Goal: Task Accomplishment & Management: Use online tool/utility

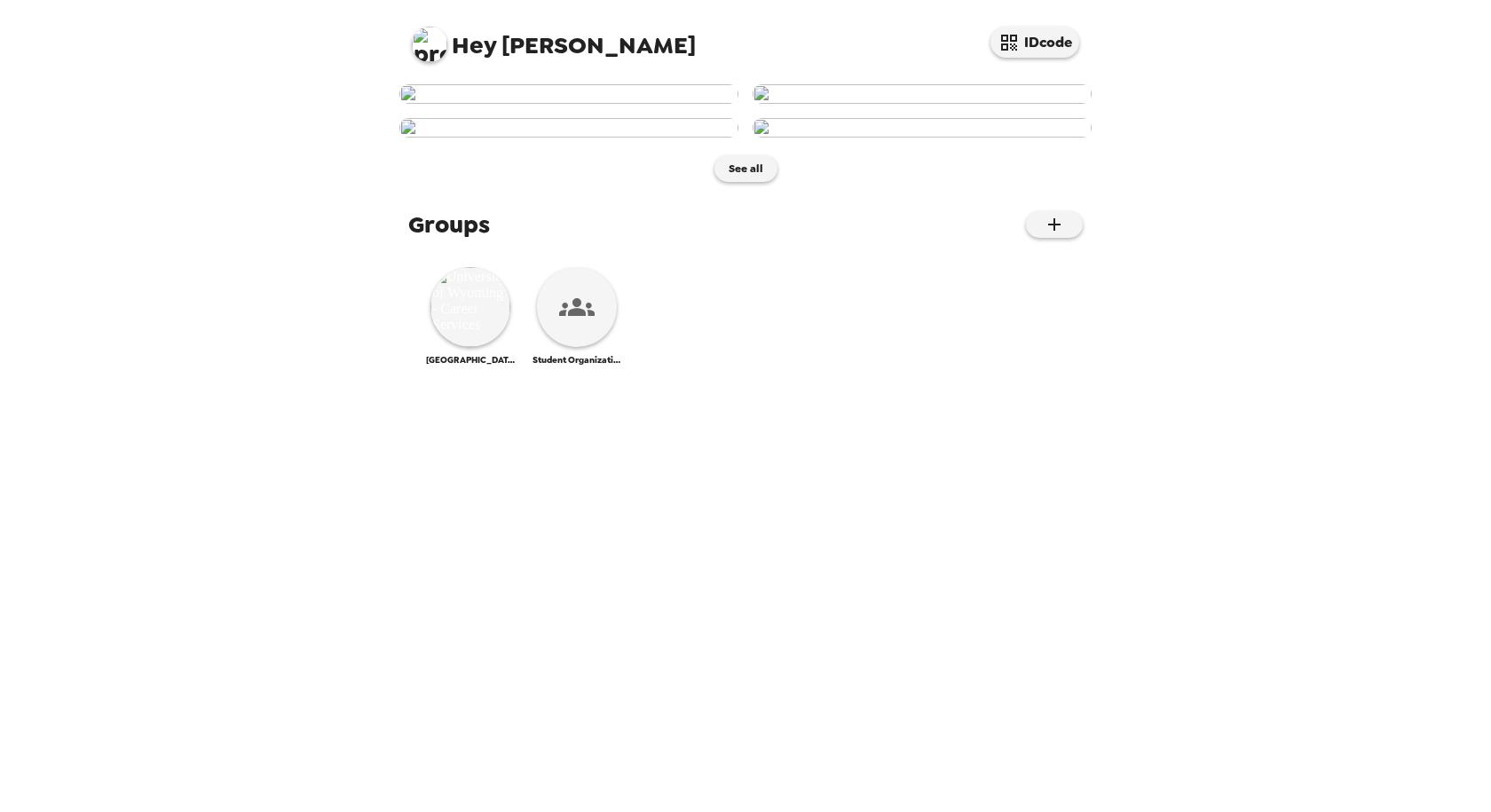
scroll to position [380, 0]
click at [465, 347] on img at bounding box center [471, 307] width 80 height 80
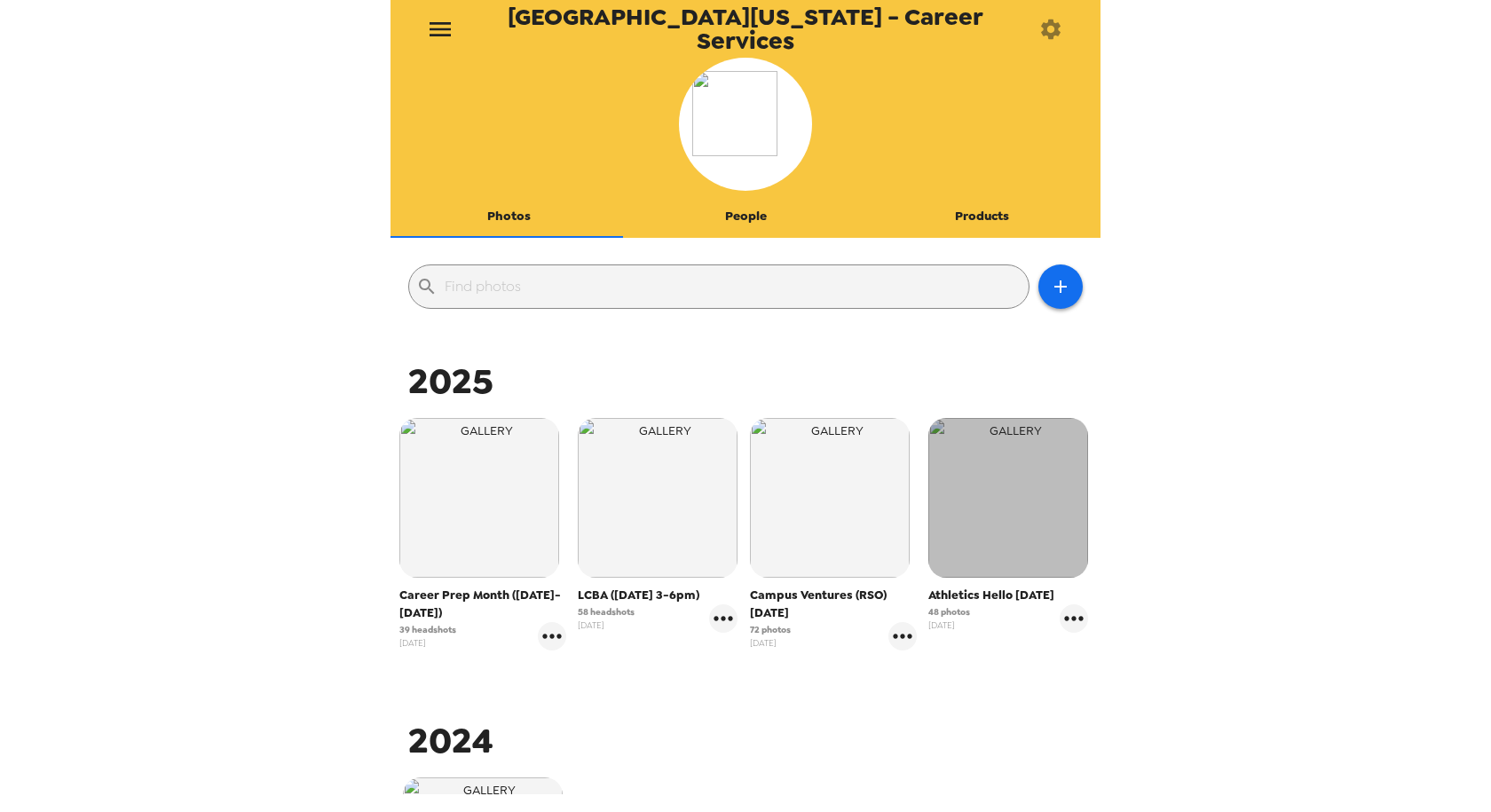
click at [1009, 503] on img "button" at bounding box center [1007, 497] width 160 height 160
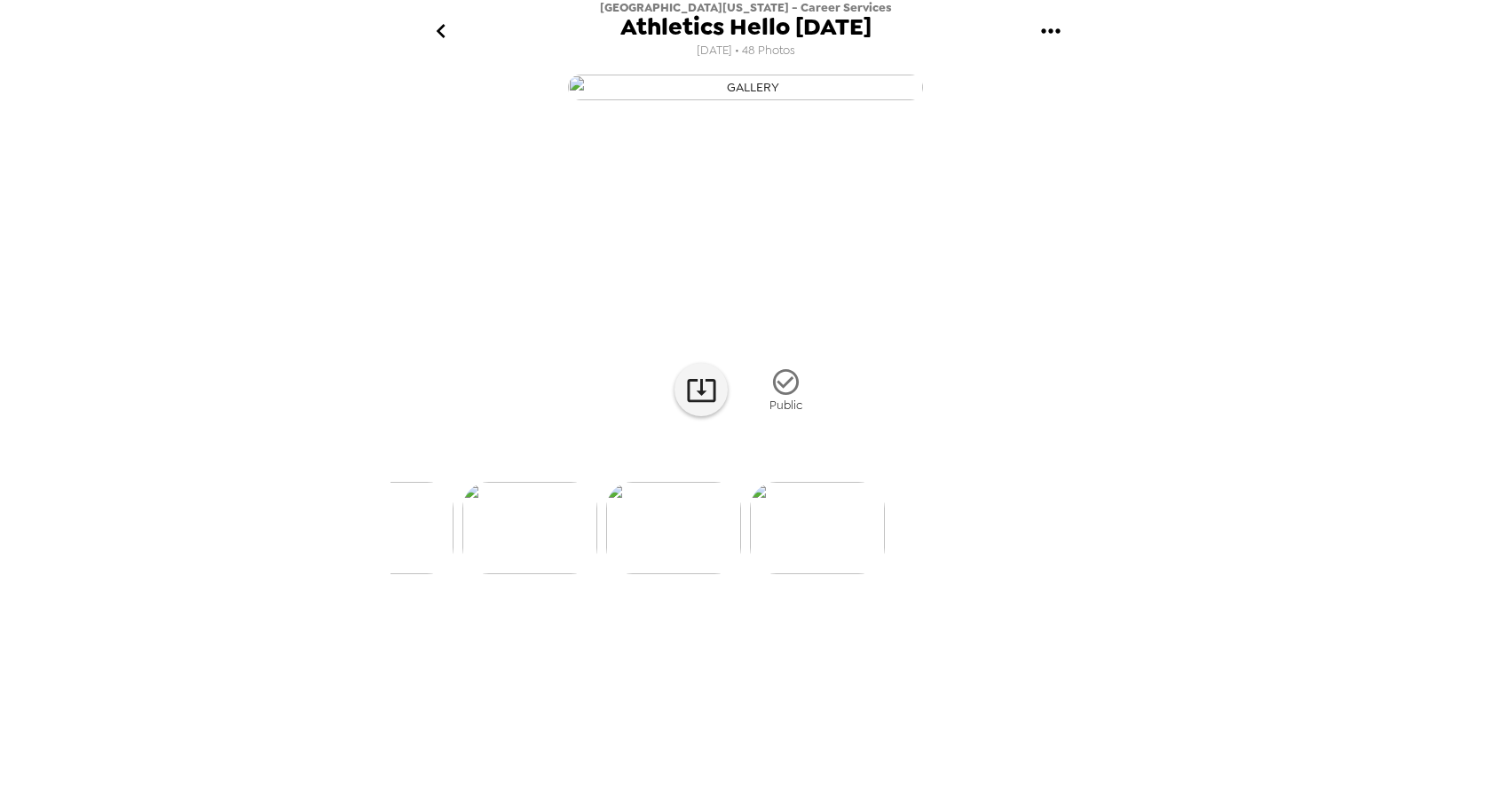
scroll to position [0, 6756]
click at [445, 30] on icon "go back" at bounding box center [441, 30] width 28 height 28
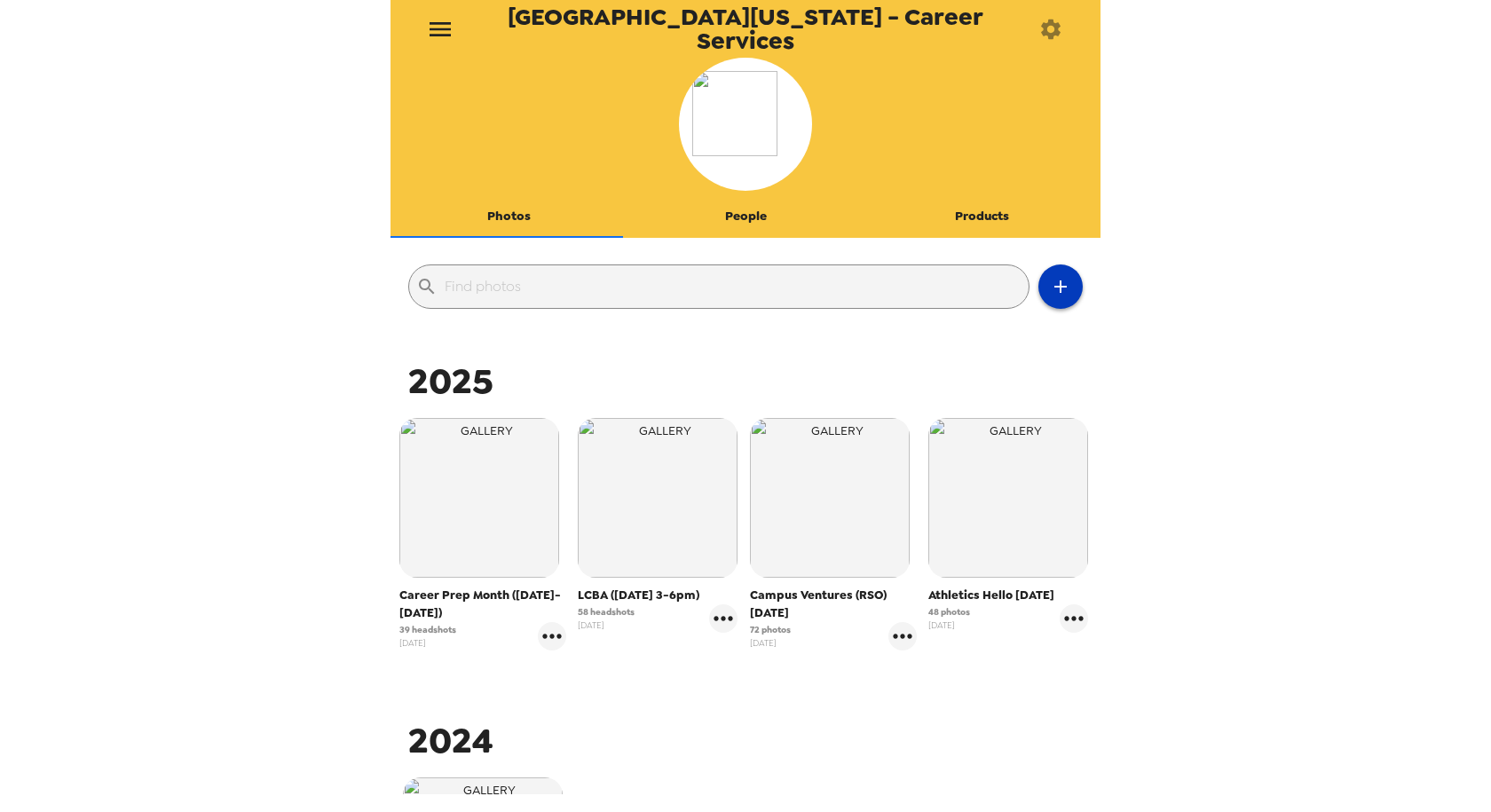
click at [1050, 285] on icon "button" at bounding box center [1059, 286] width 21 height 21
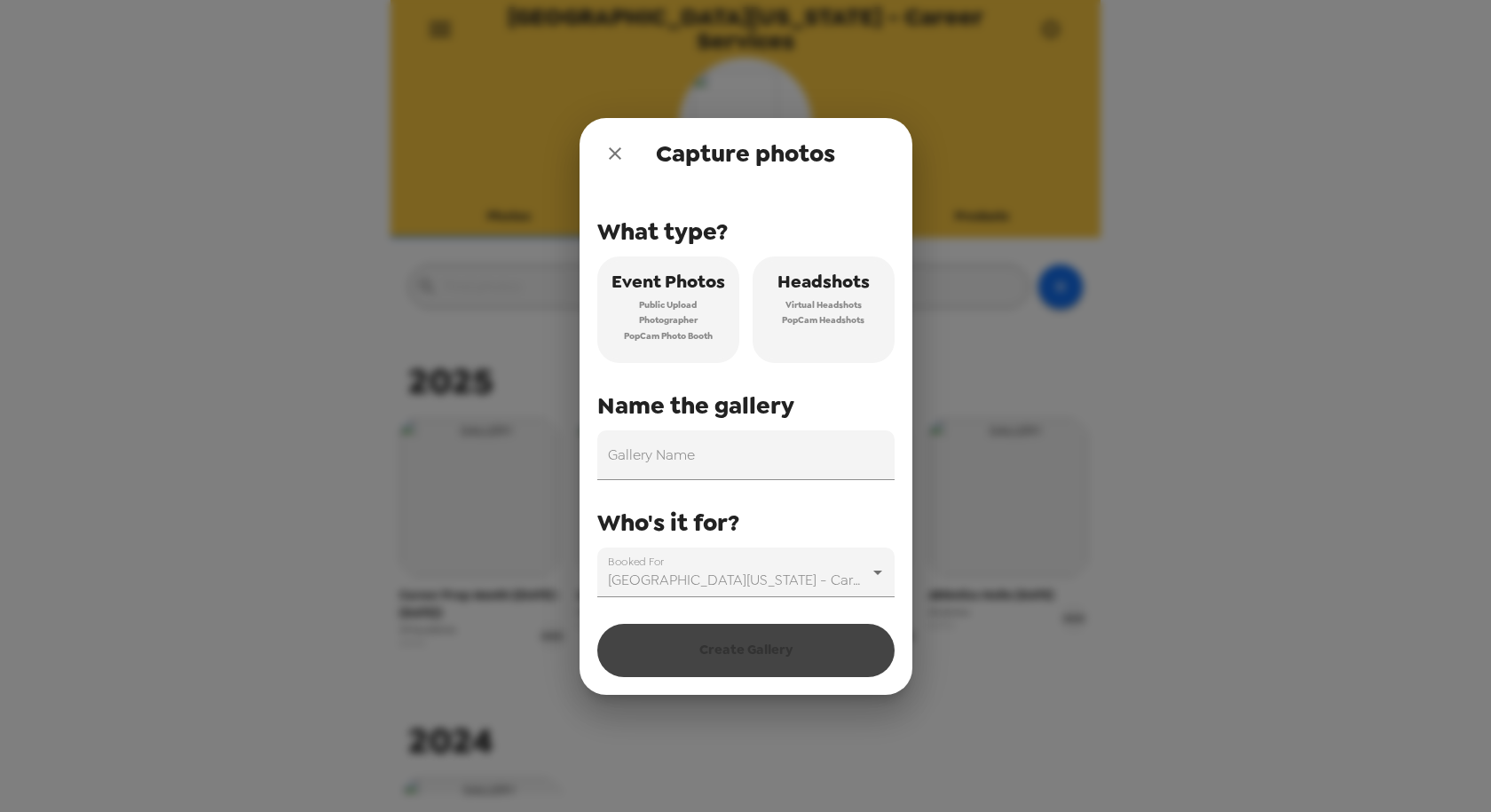
click at [823, 305] on span "Virtual Headshots" at bounding box center [824, 306] width 77 height 16
click at [661, 468] on input "Gallery Name" at bounding box center [746, 455] width 297 height 49
type input "A"
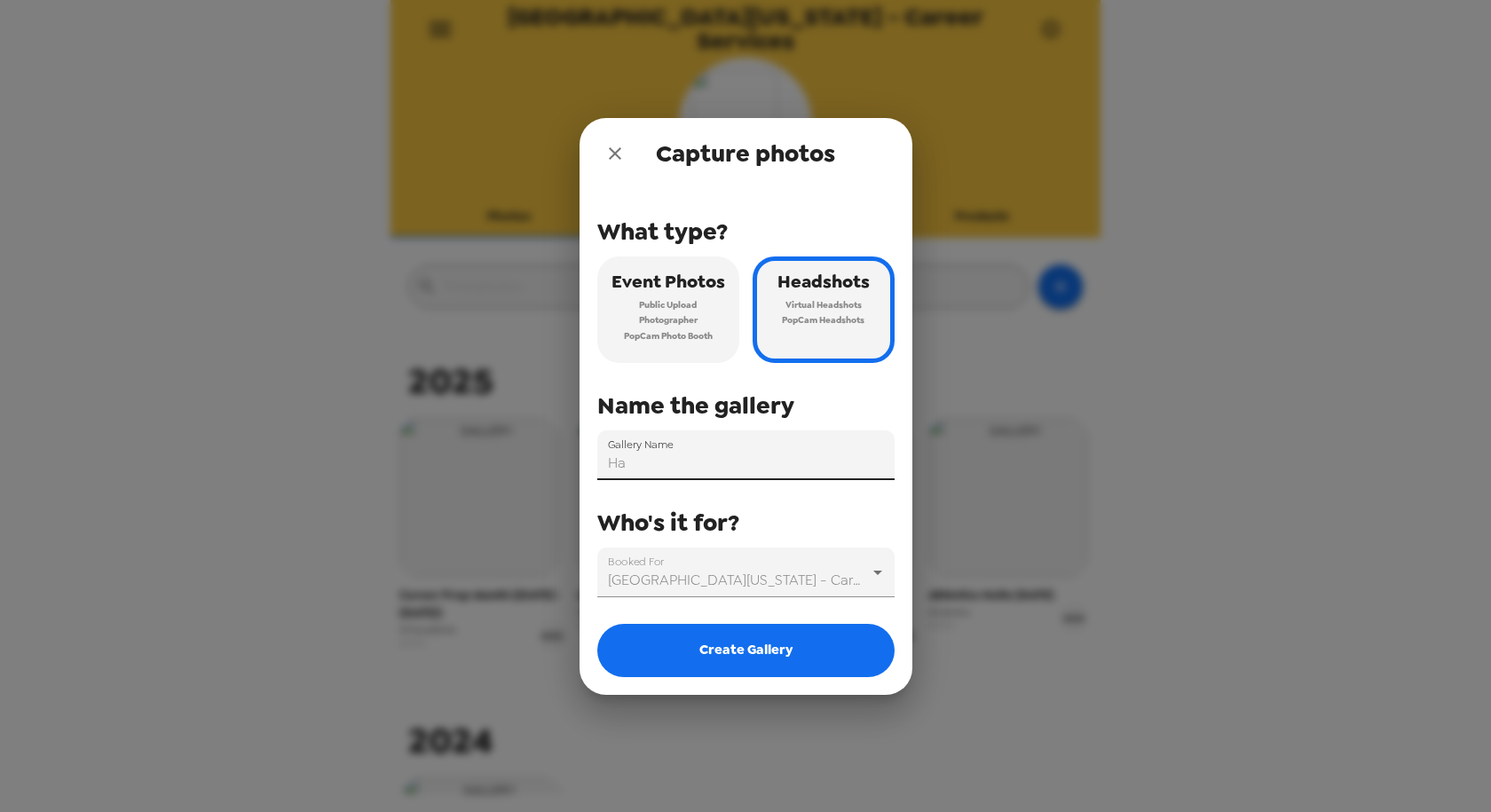
type input "H"
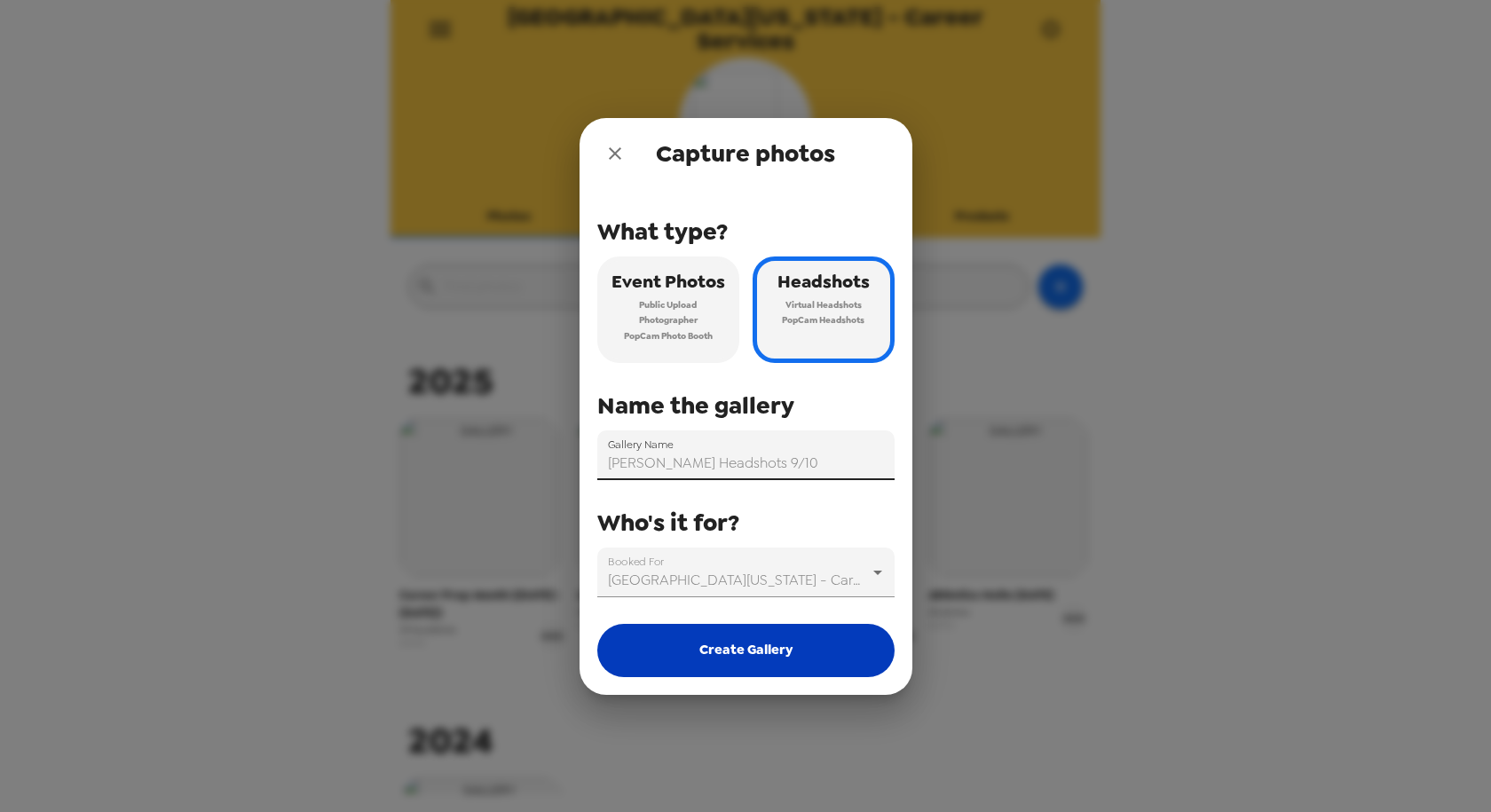
type input "[PERSON_NAME] Headshots 9/10"
click at [747, 661] on button "Create Gallery" at bounding box center [746, 651] width 297 height 53
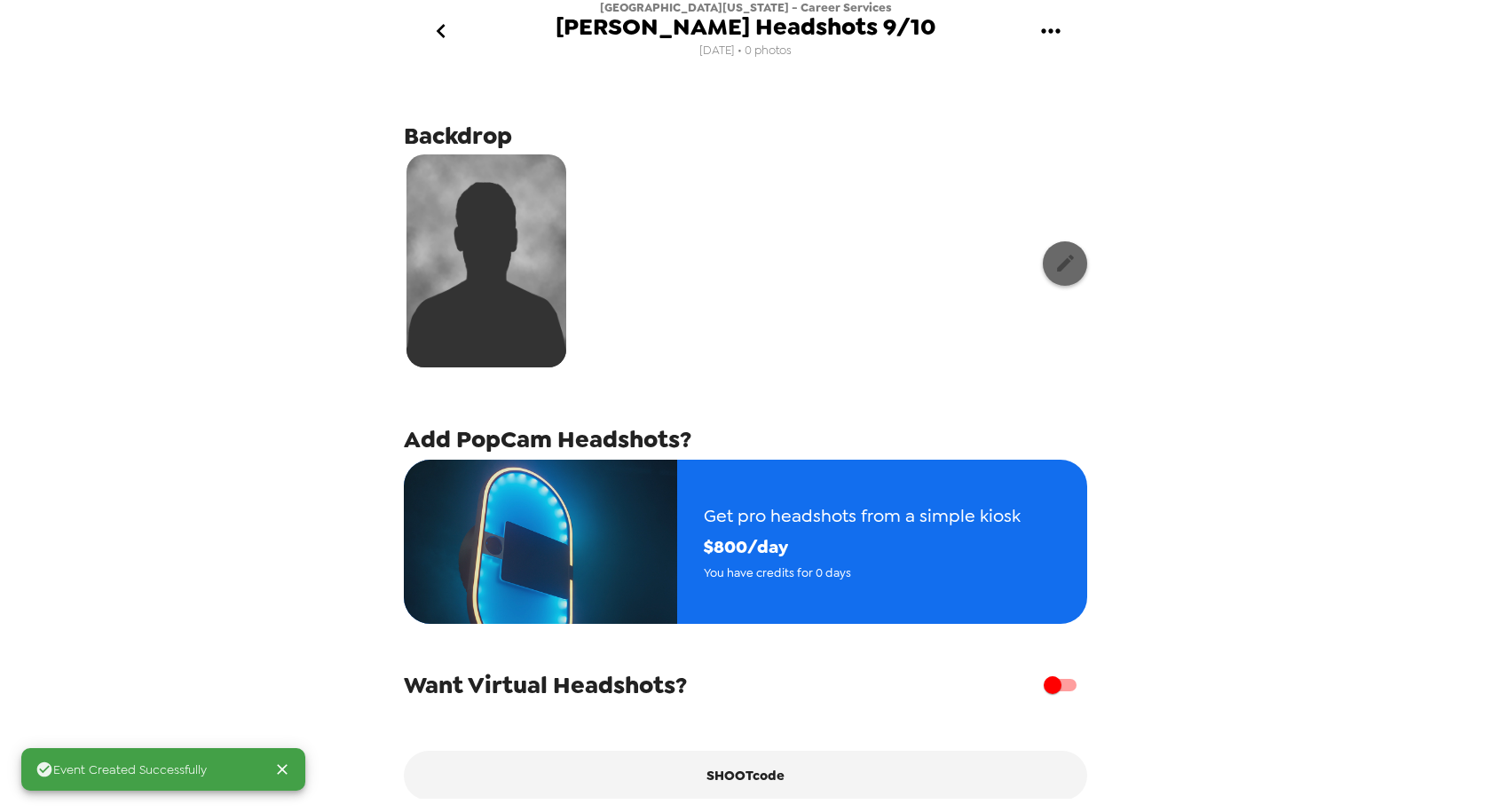
click at [1055, 274] on icon "button" at bounding box center [1065, 263] width 22 height 22
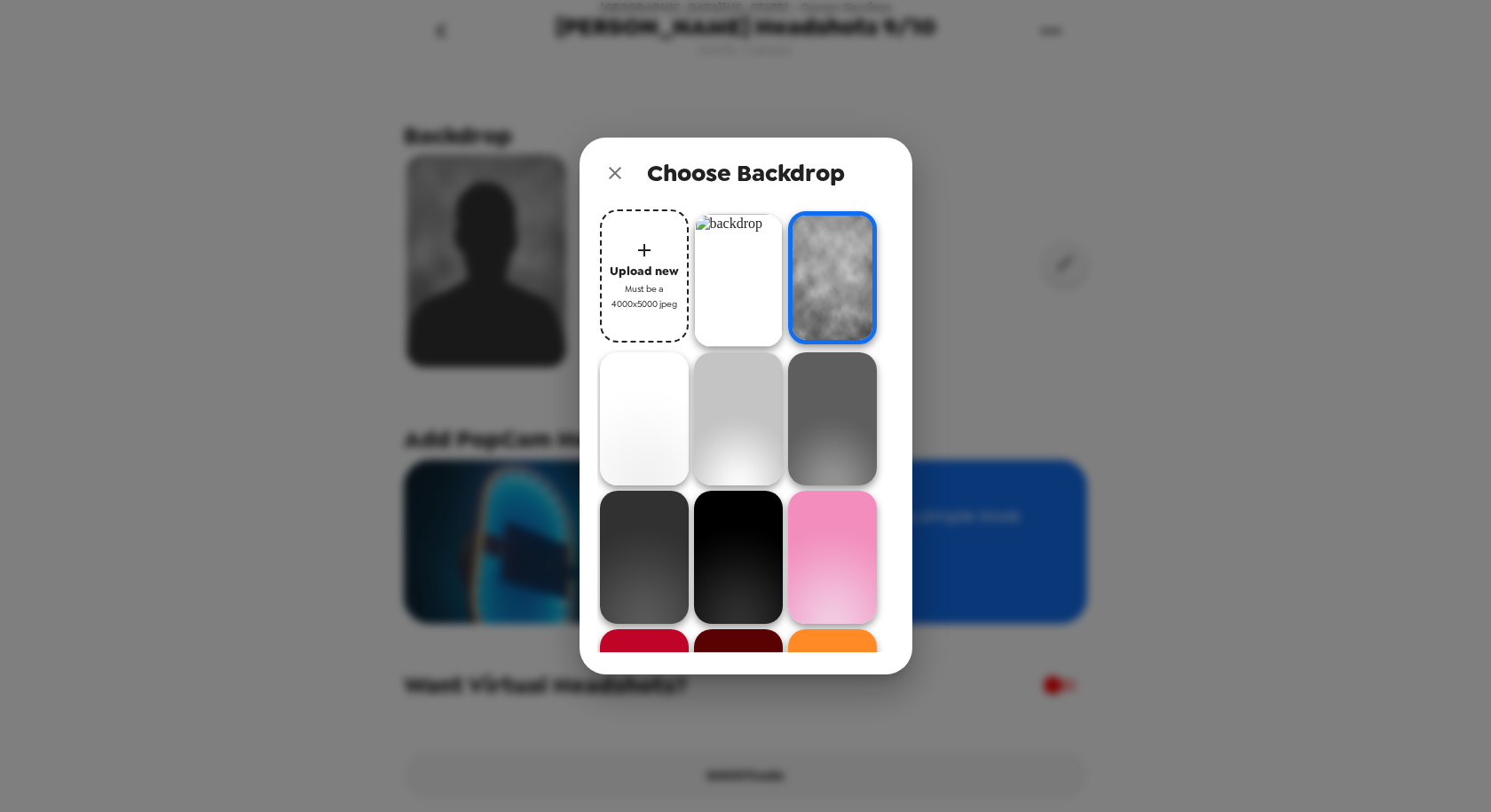
click at [739, 277] on img at bounding box center [737, 280] width 89 height 133
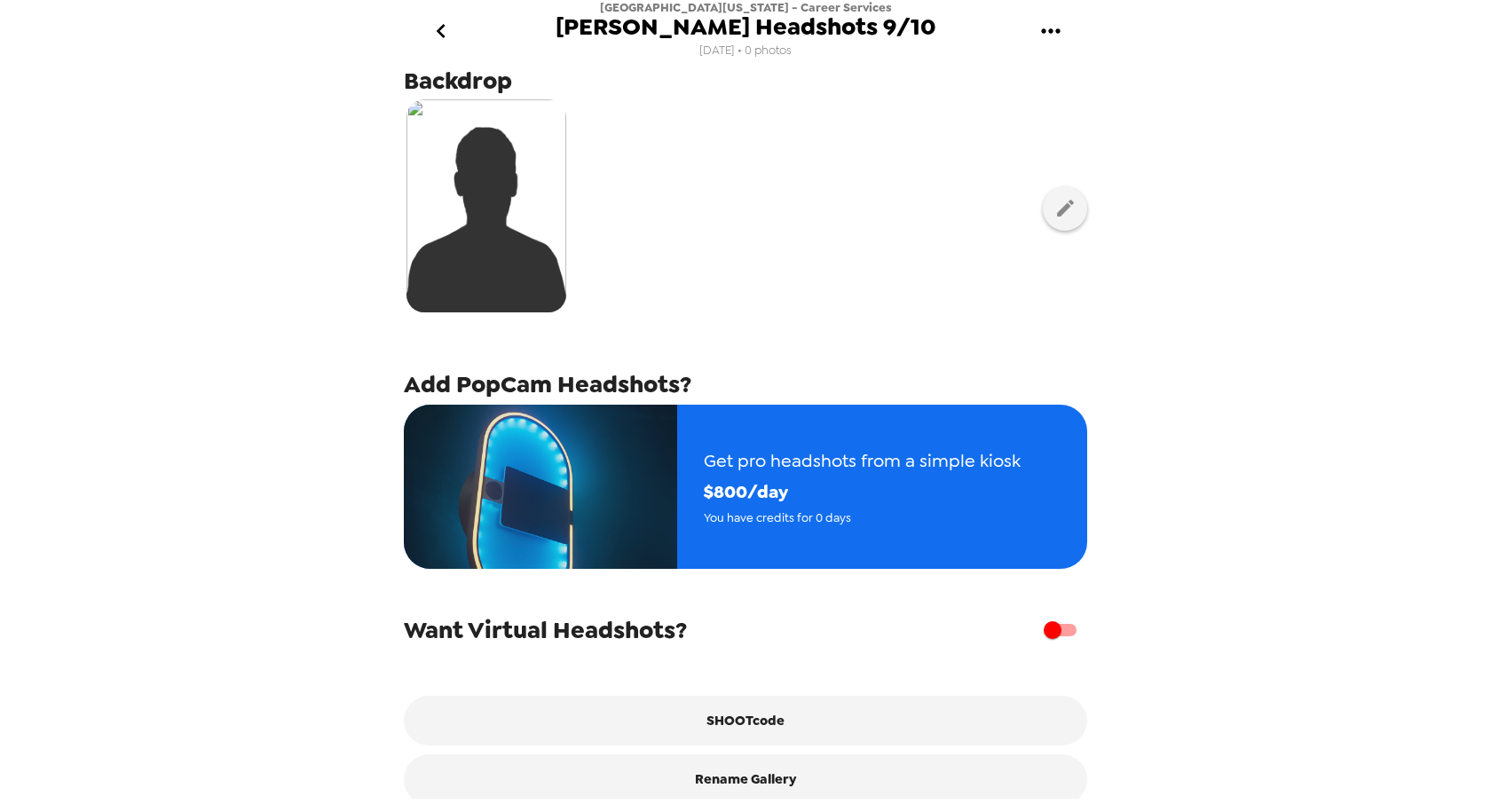
scroll to position [84, 0]
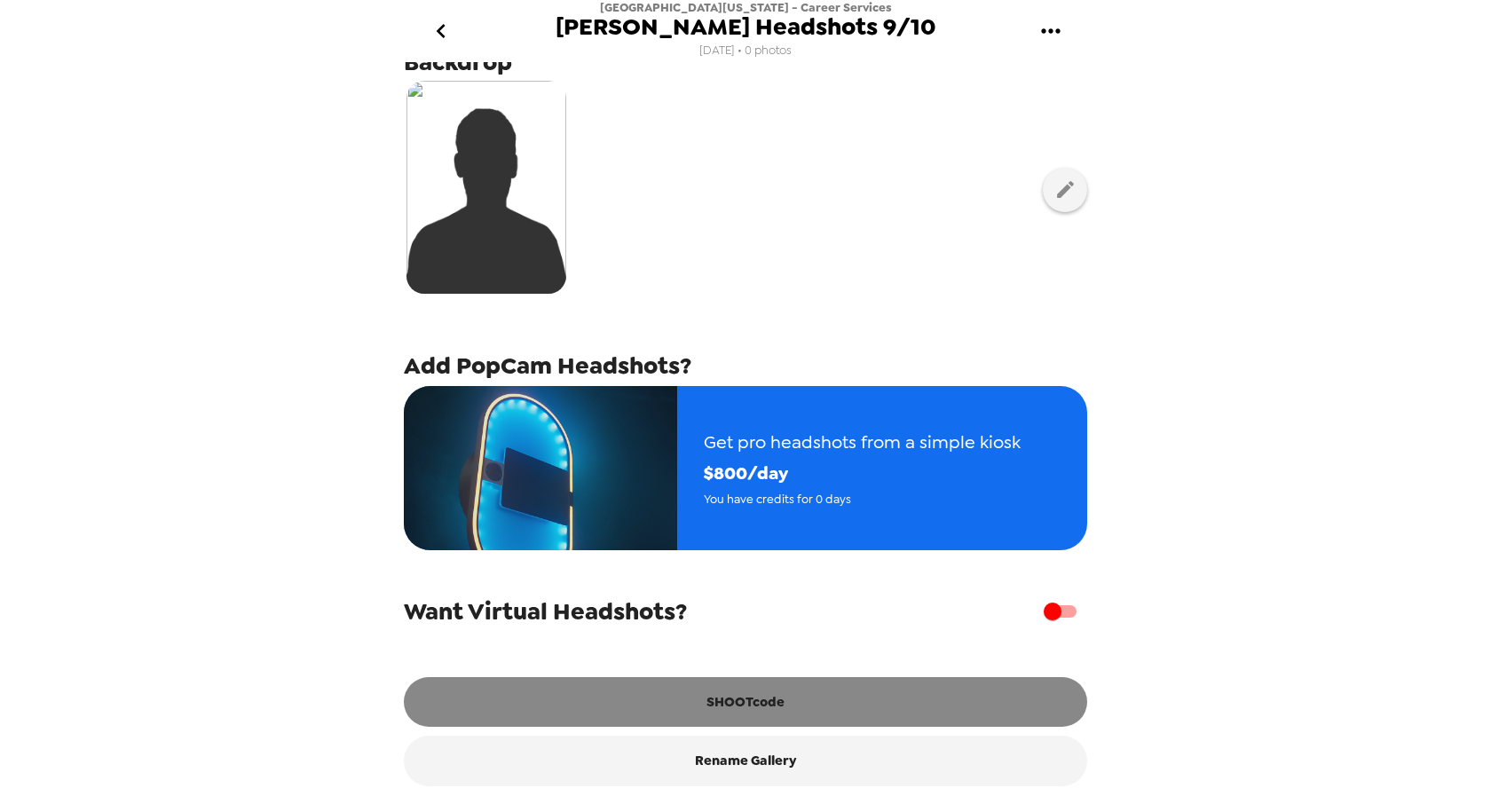
click at [745, 711] on button "SHOOTcode" at bounding box center [745, 702] width 683 height 49
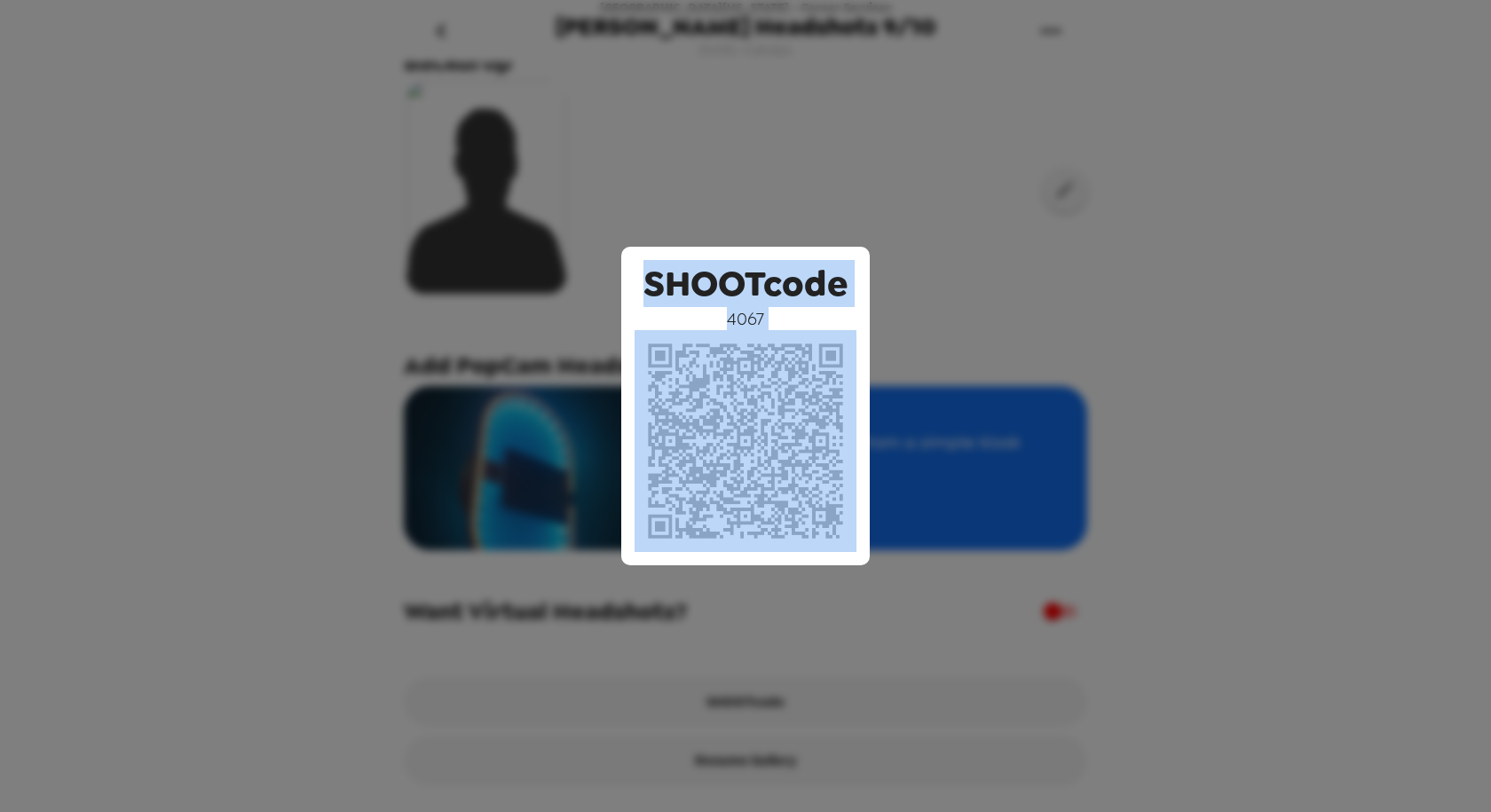
drag, startPoint x: 647, startPoint y: 277, endPoint x: 834, endPoint y: 467, distance: 266.6
click at [834, 467] on div "SHOOTcode 4067" at bounding box center [746, 405] width 248 height 318
click at [561, 181] on div "SHOOTcode 4067" at bounding box center [746, 406] width 1491 height 812
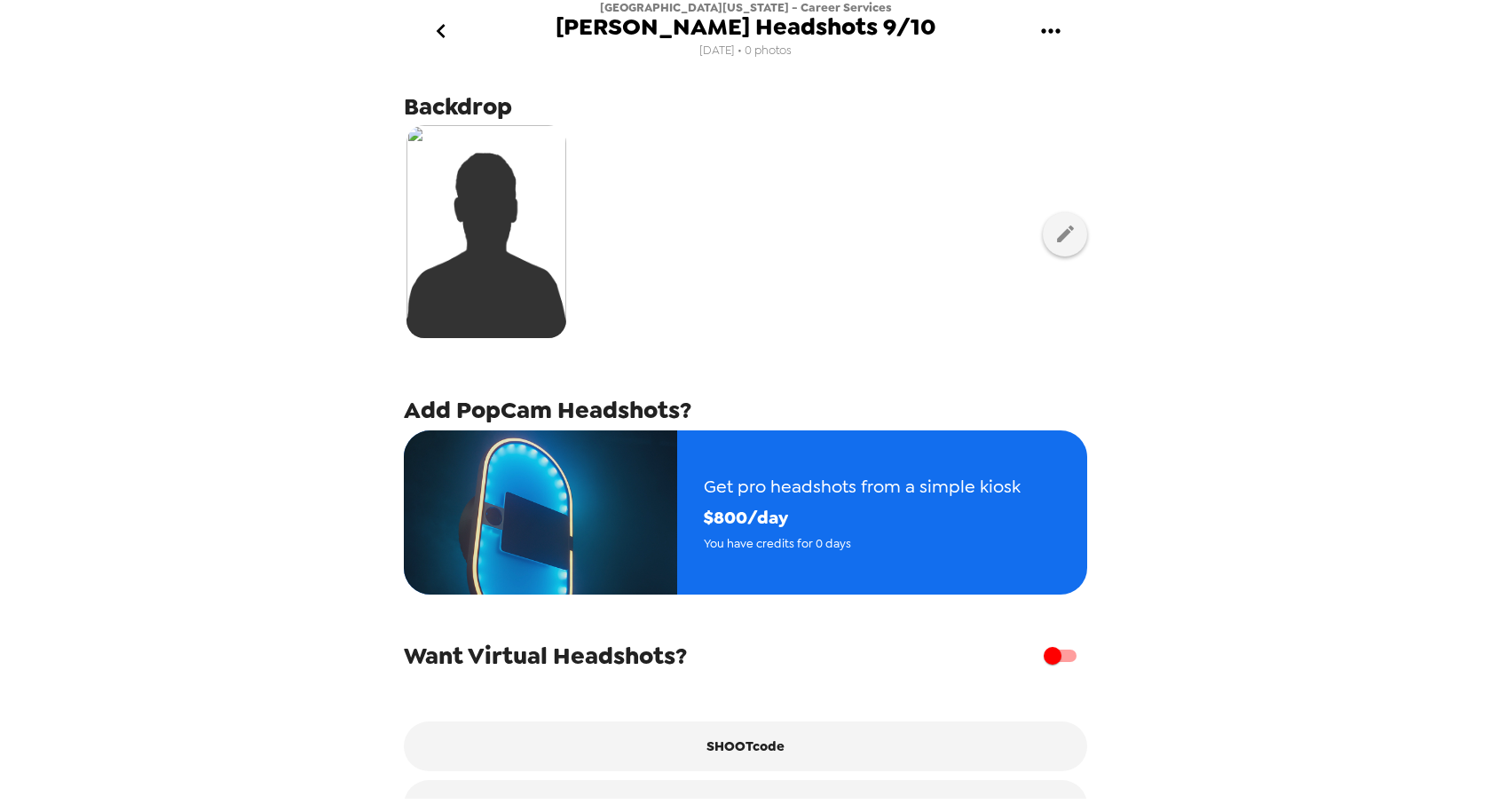
scroll to position [0, 0]
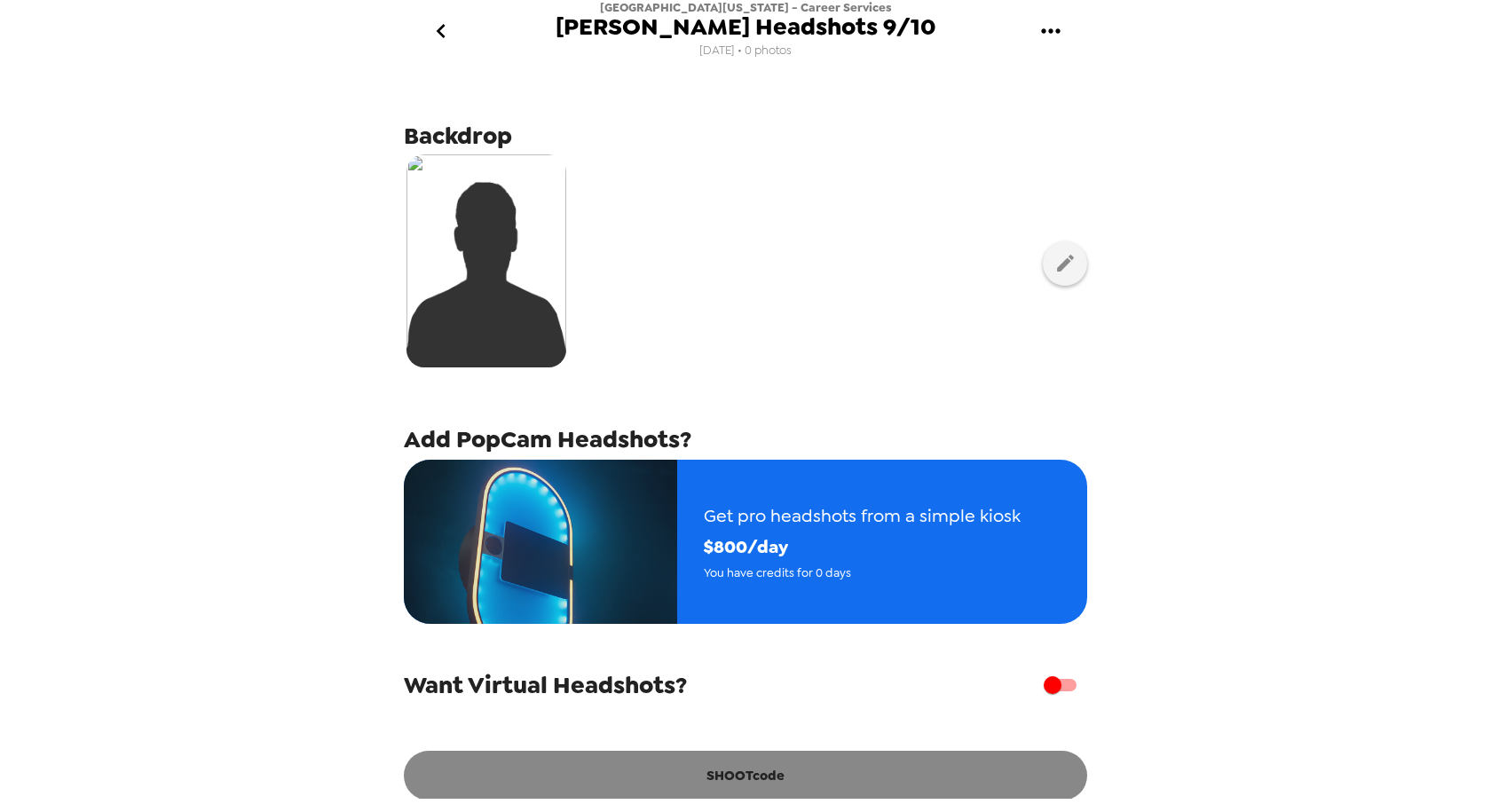
click at [725, 787] on button "SHOOTcode" at bounding box center [745, 776] width 683 height 49
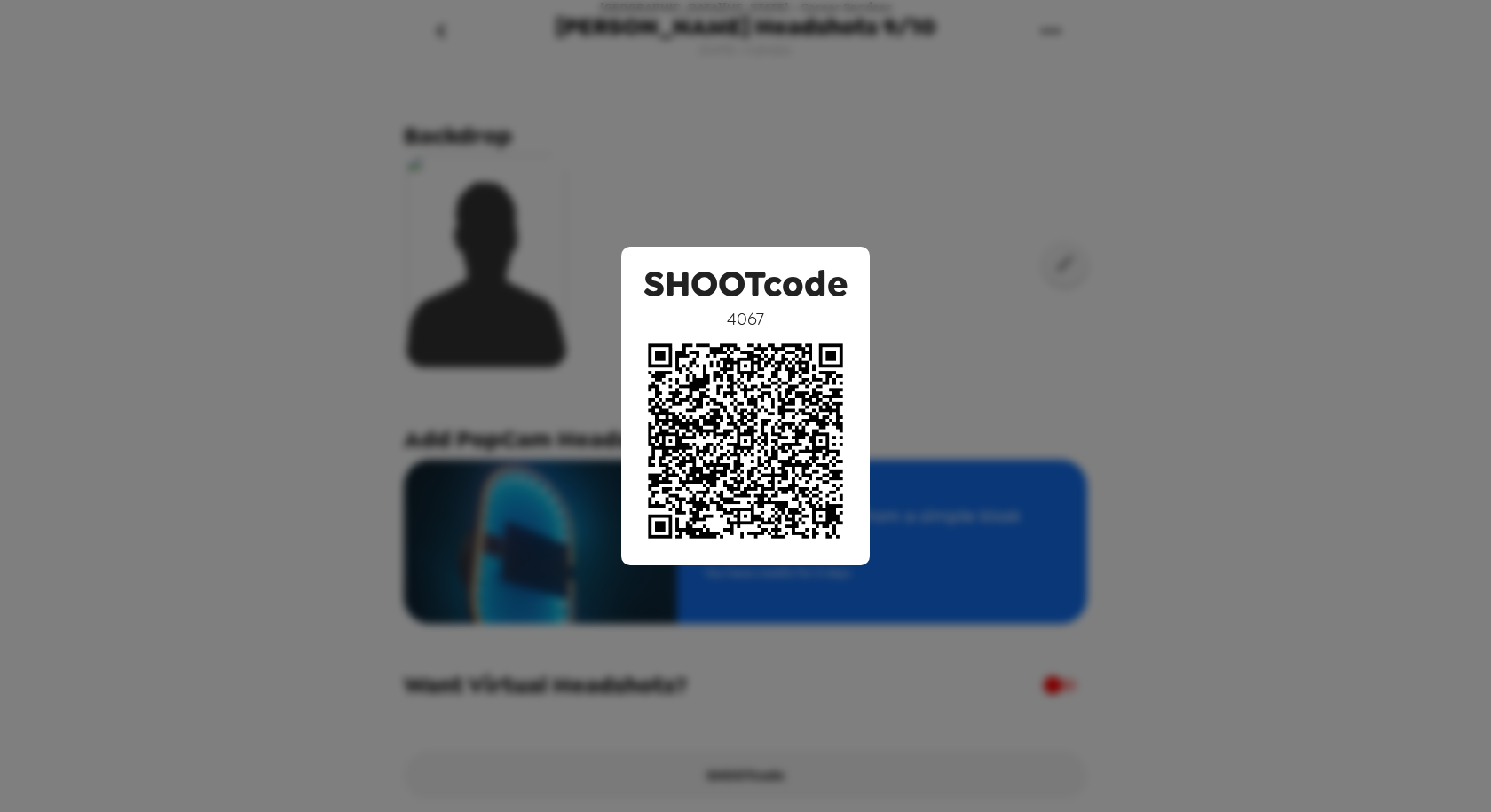
click at [980, 348] on div "SHOOTcode 4067" at bounding box center [746, 406] width 1491 height 812
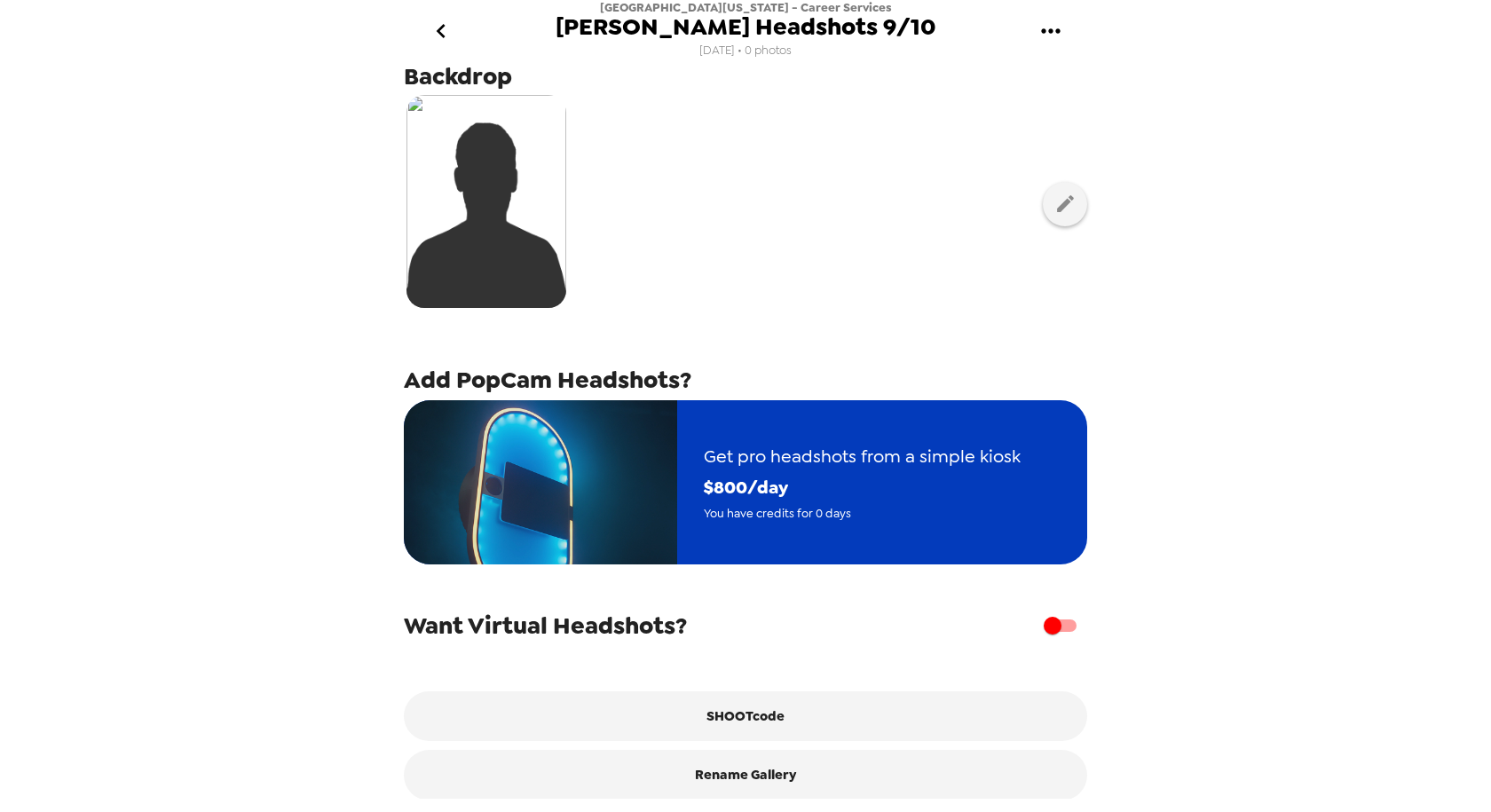
scroll to position [84, 0]
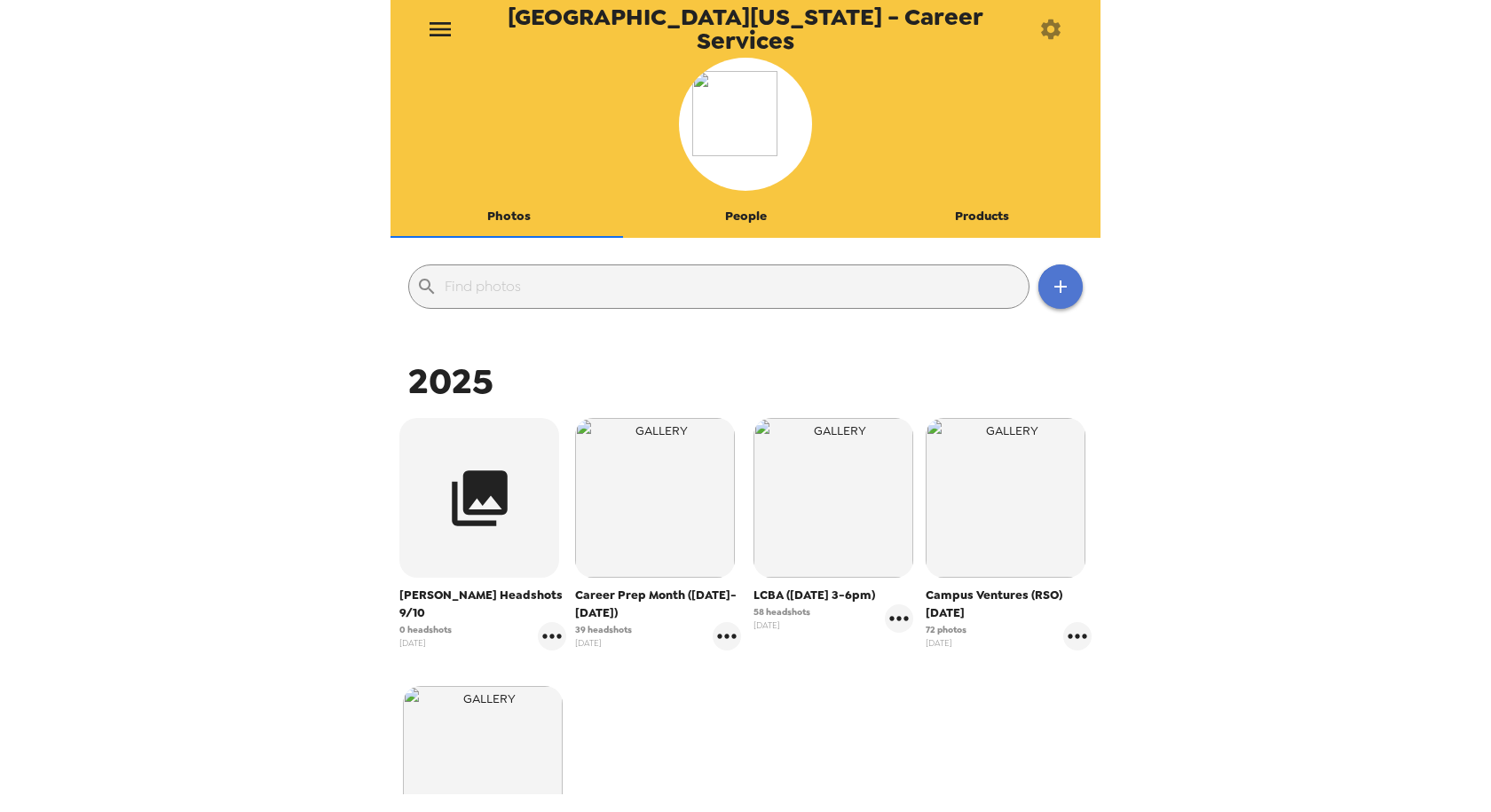
click at [1057, 294] on icon "button" at bounding box center [1059, 286] width 21 height 21
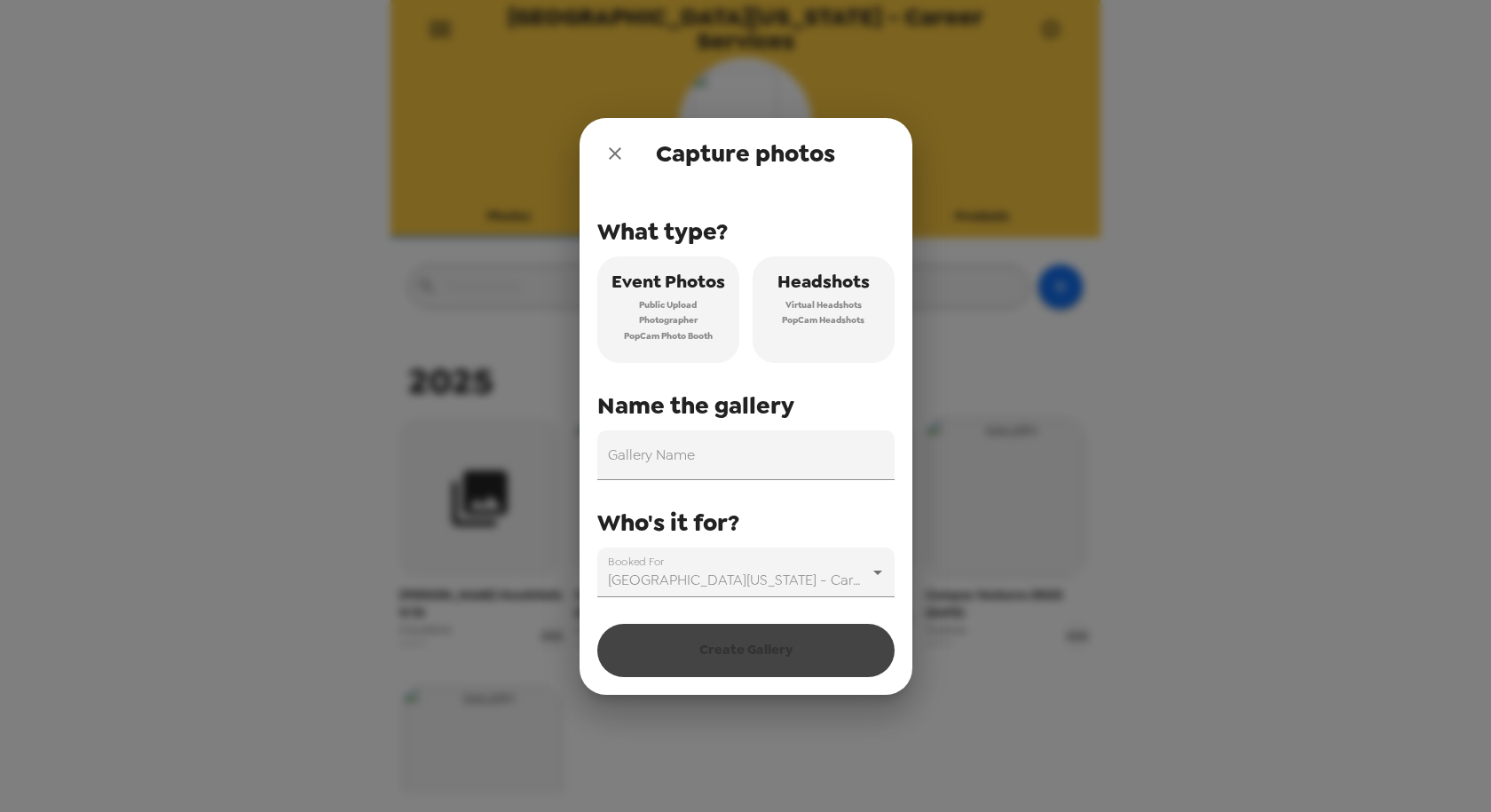
click at [827, 304] on span "Virtual Headshots" at bounding box center [824, 306] width 77 height 16
click at [693, 459] on input "Gallery Name" at bounding box center [746, 455] width 297 height 49
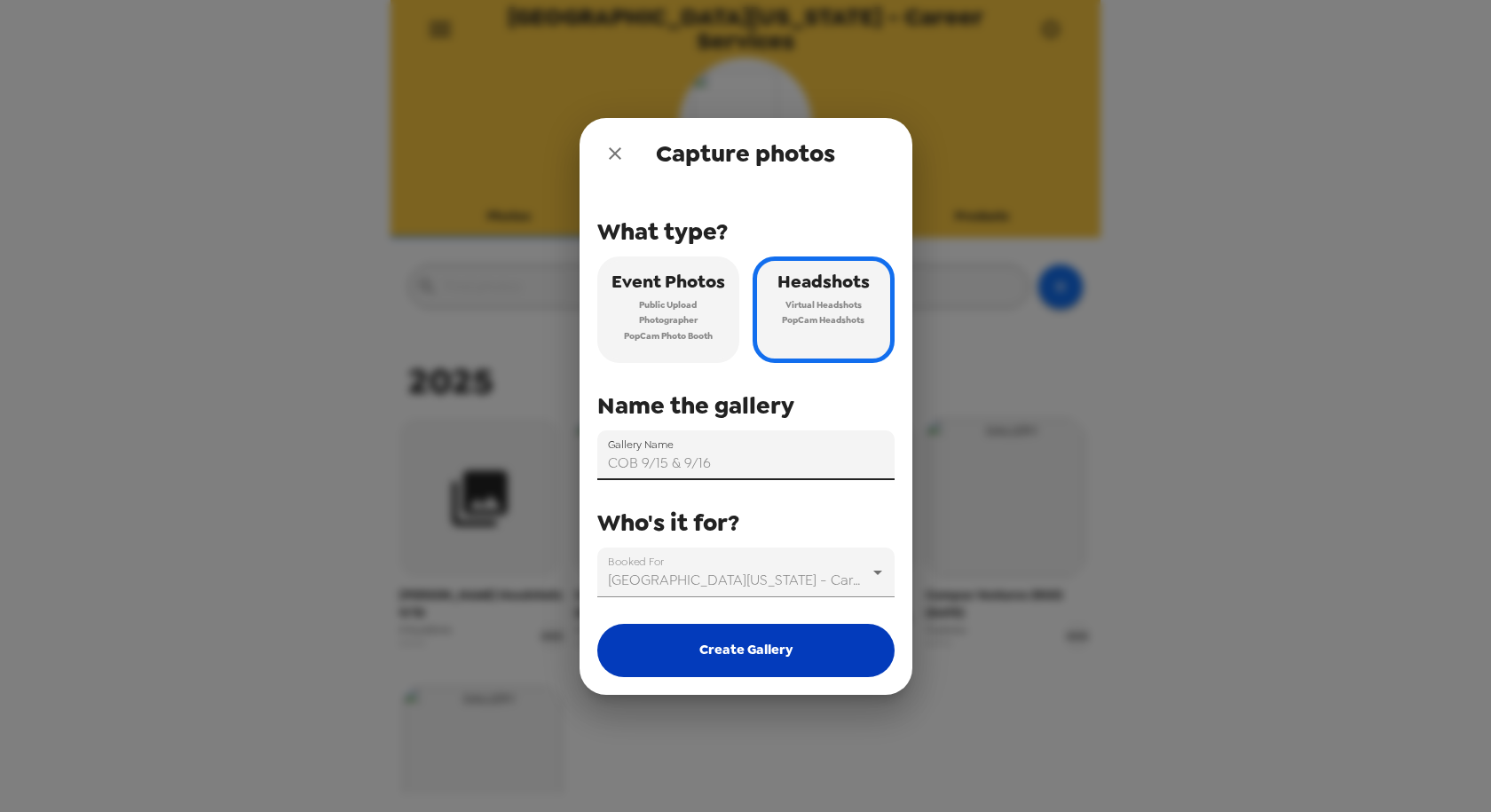
type input "COB 9/15 & 9/16"
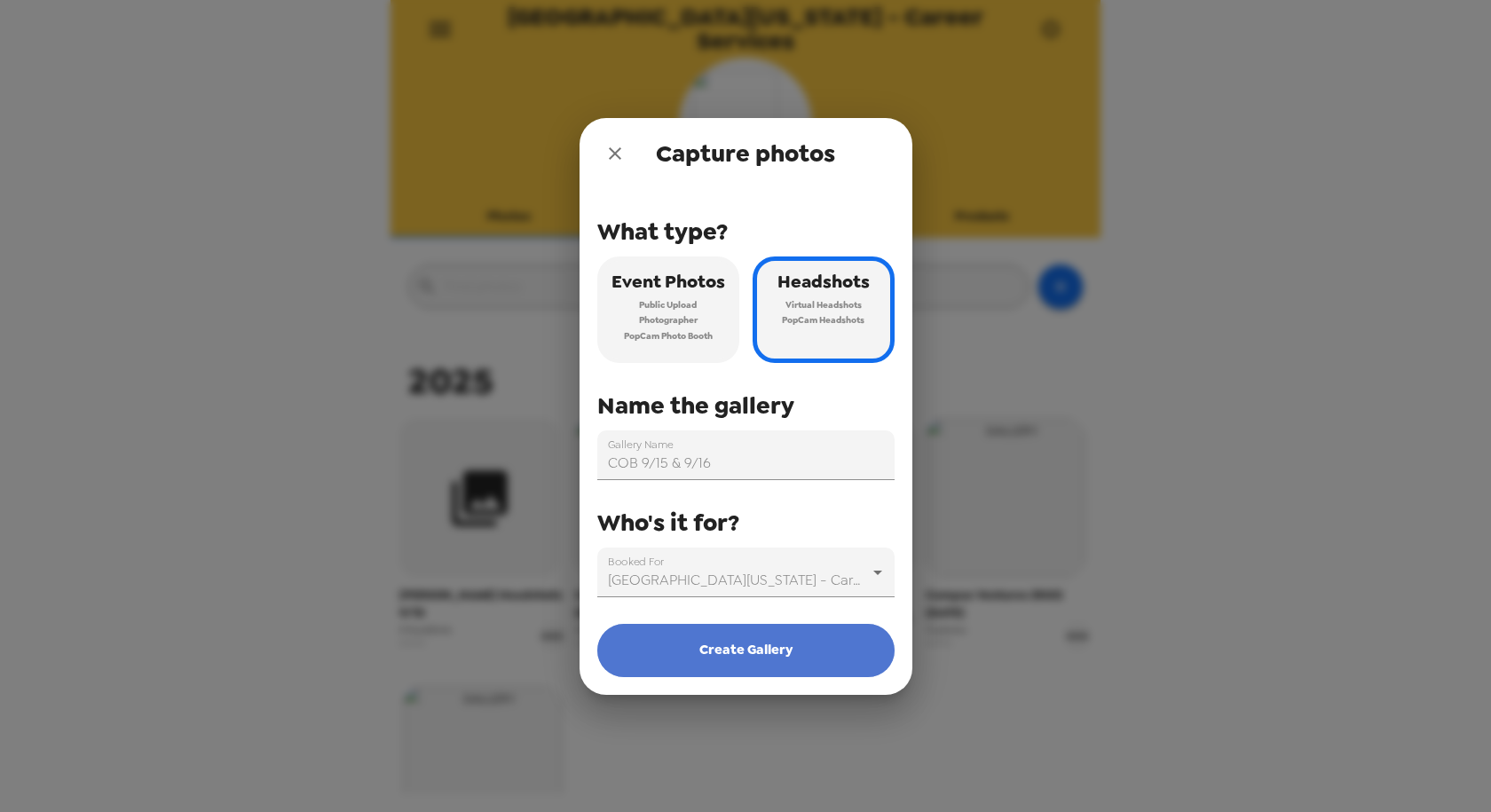
click at [778, 664] on button "Create Gallery" at bounding box center [746, 651] width 297 height 53
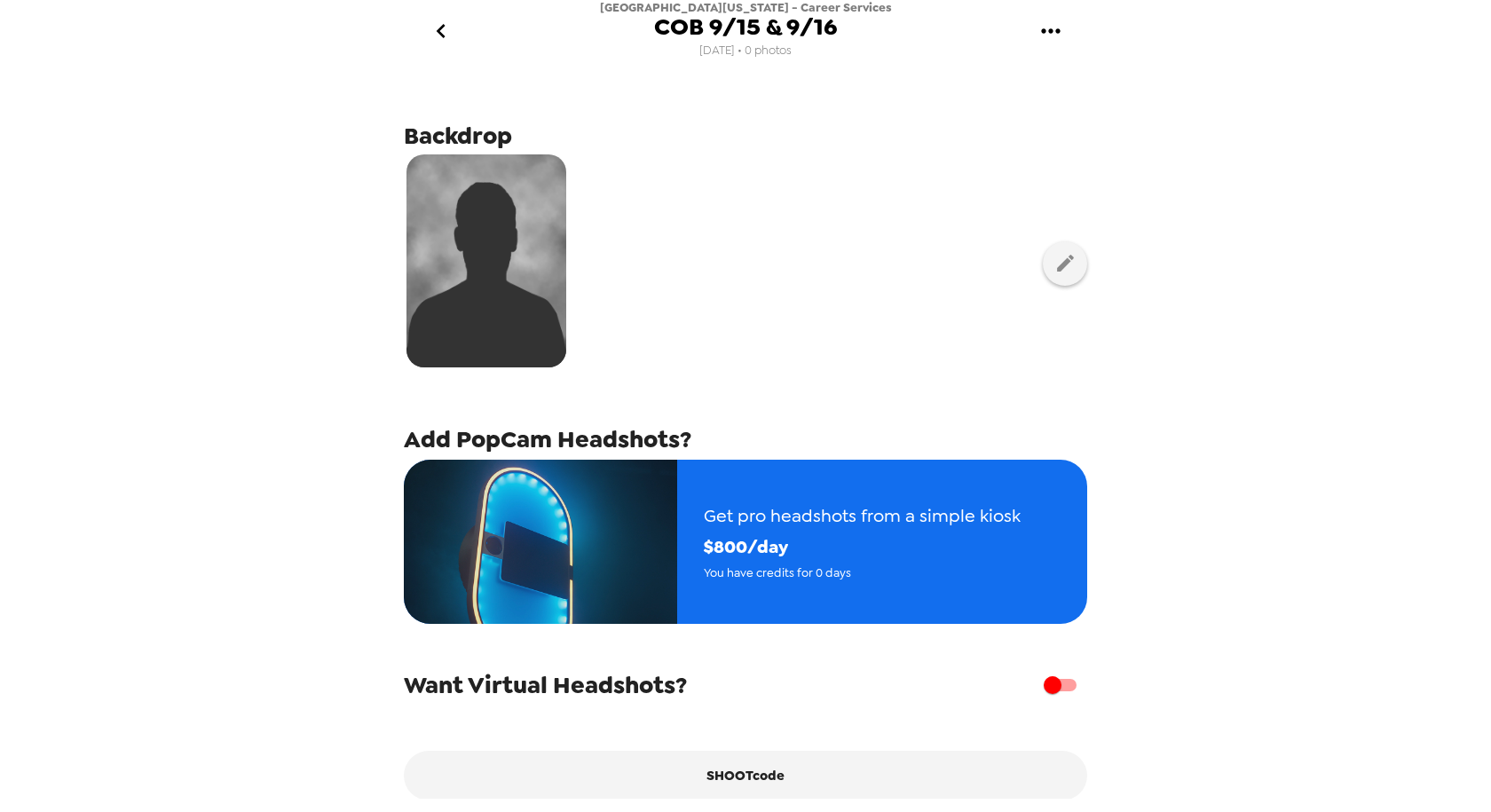
click at [1033, 284] on div at bounding box center [745, 263] width 683 height 223
click at [1048, 276] on button "button" at bounding box center [1065, 264] width 45 height 45
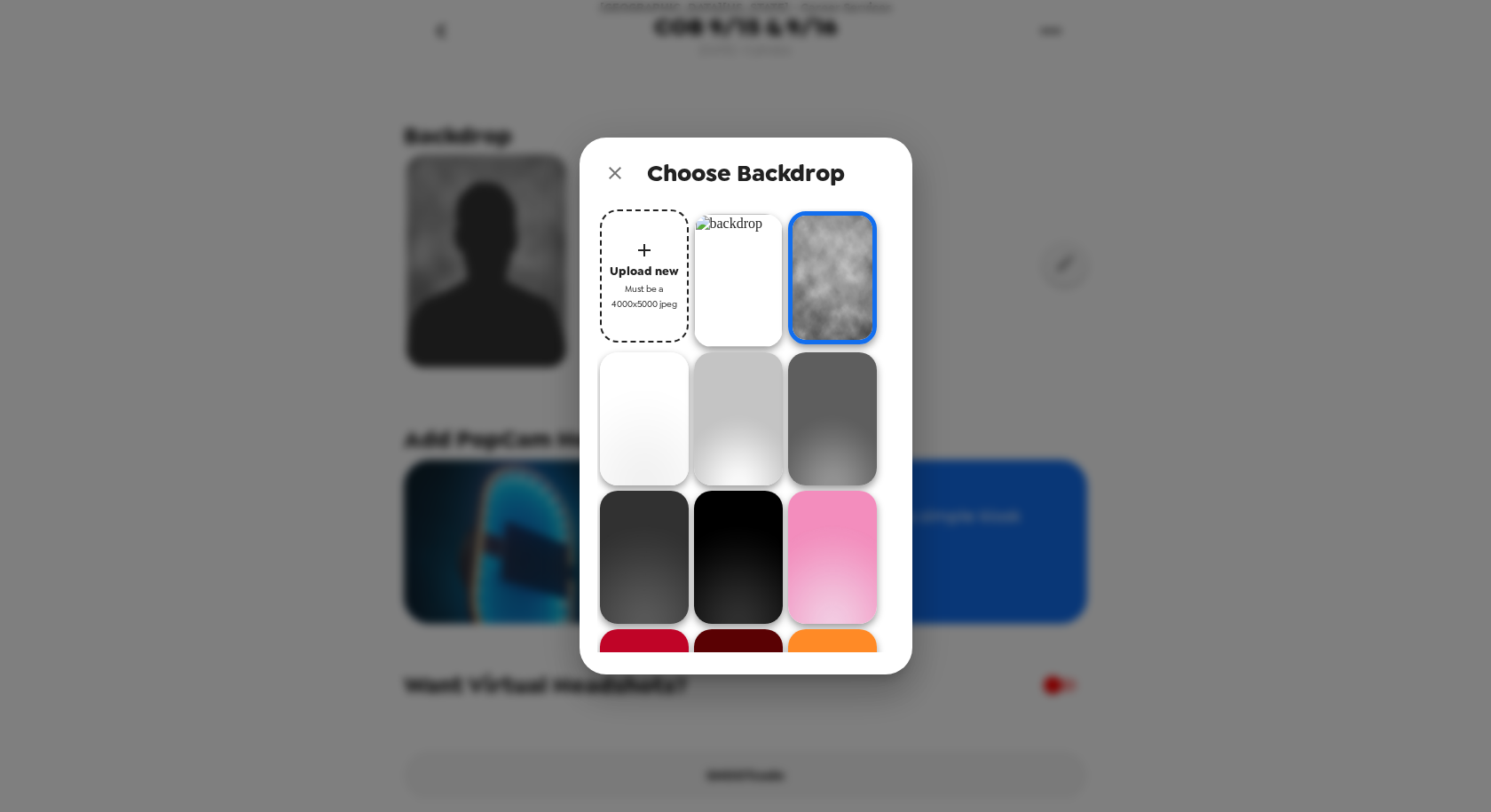
click at [760, 269] on img at bounding box center [737, 280] width 89 height 133
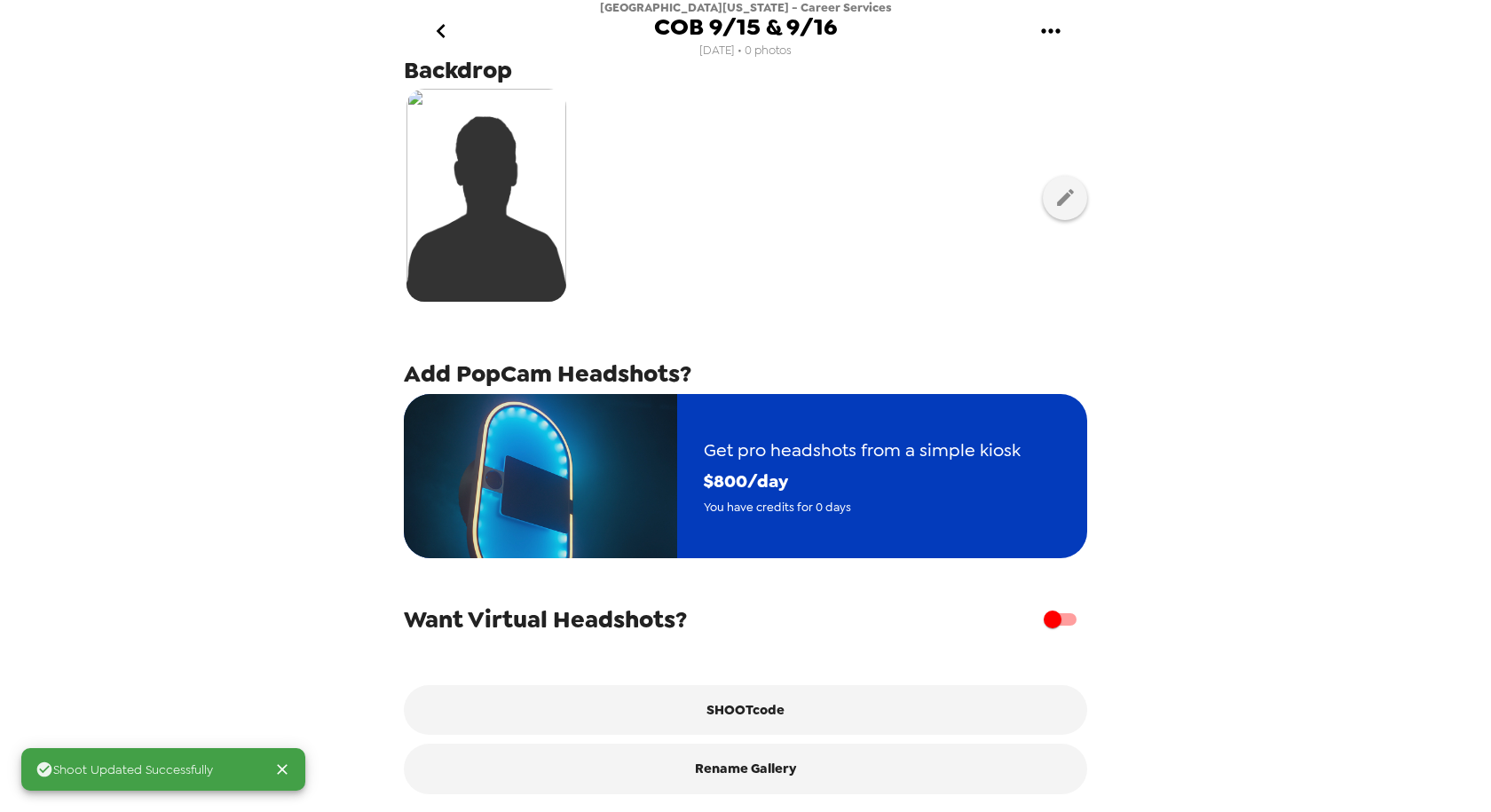
scroll to position [84, 0]
